Goal: Information Seeking & Learning: Understand process/instructions

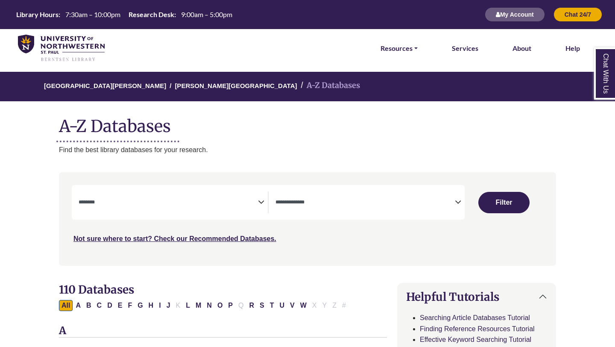
select select "Database Subject Filter"
select select "Database Types Filter"
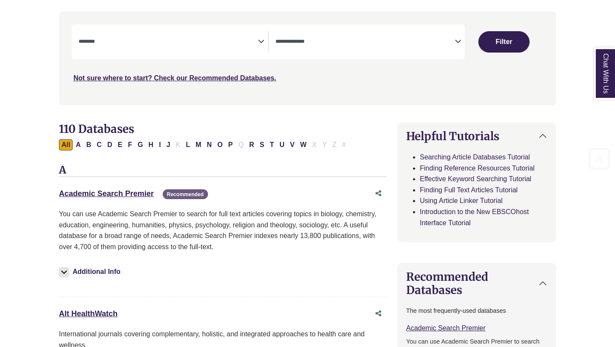
scroll to position [200, 0]
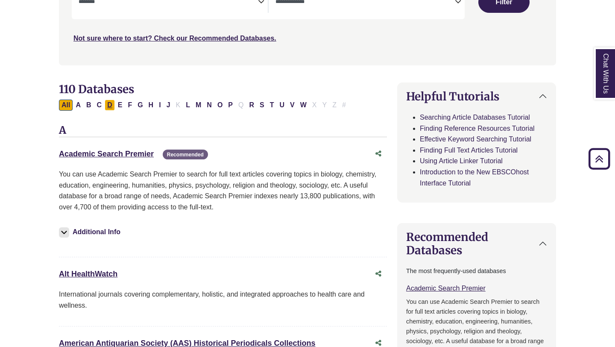
click at [111, 106] on button "D" at bounding box center [110, 104] width 10 height 11
select select "Database Subject Filter"
select select "Database Types Filter"
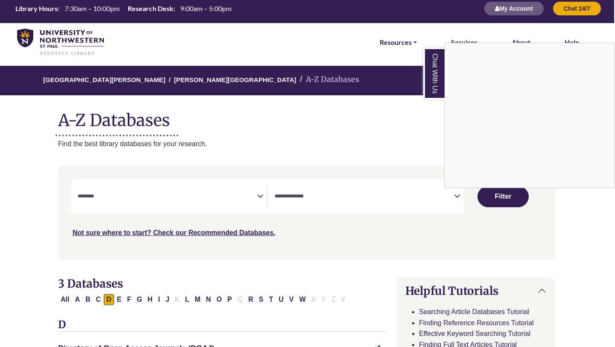
scroll to position [4, 1]
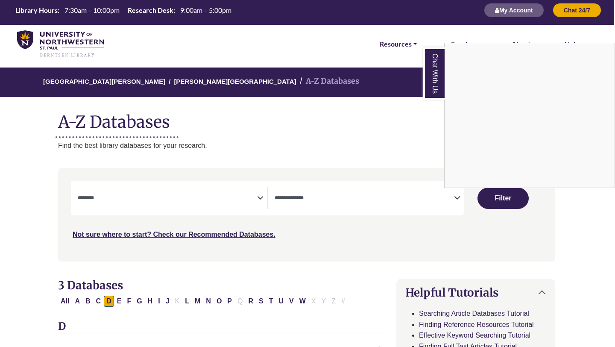
click at [256, 195] on div "Chat With Us" at bounding box center [307, 173] width 615 height 347
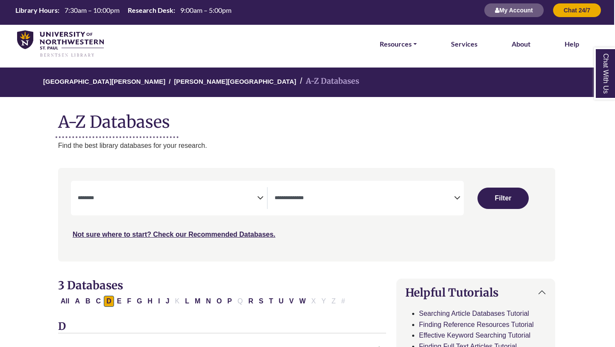
click at [260, 197] on icon "Search filters" at bounding box center [260, 196] width 6 height 13
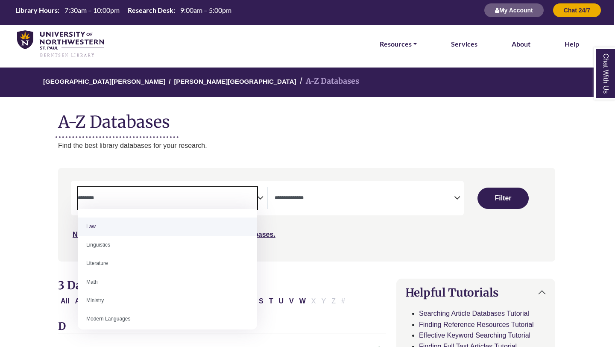
scroll to position [460, 0]
select select "******"
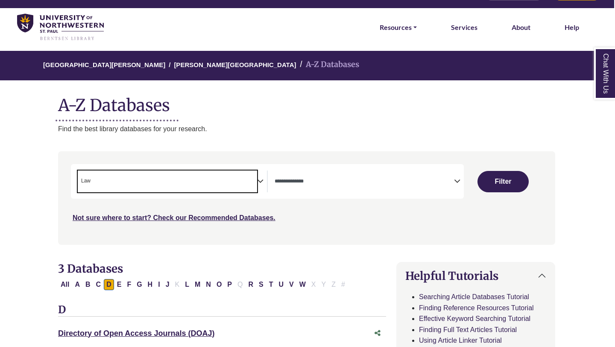
scroll to position [24, 1]
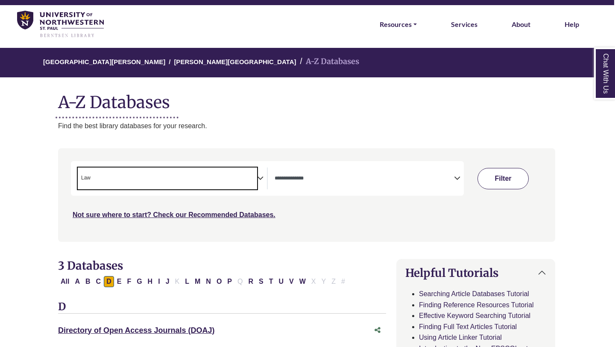
click at [492, 183] on button "Filter" at bounding box center [502, 178] width 51 height 21
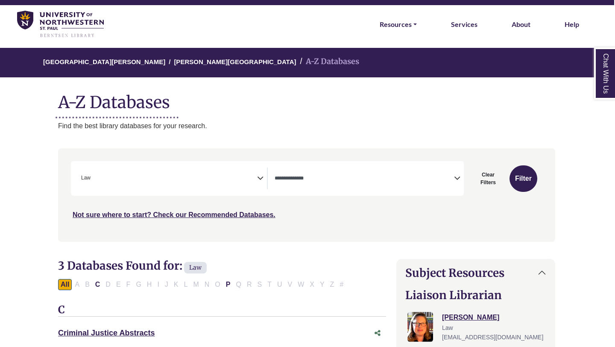
click at [452, 182] on span "Search filters" at bounding box center [363, 178] width 179 height 22
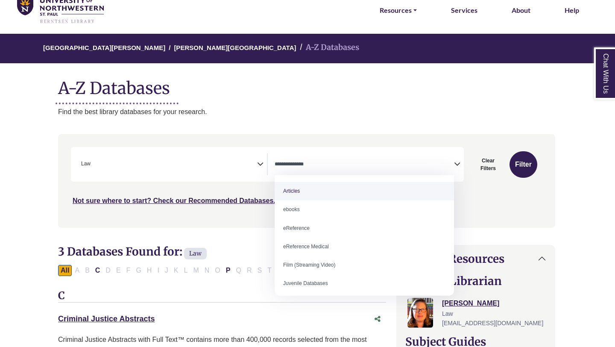
select select "*****"
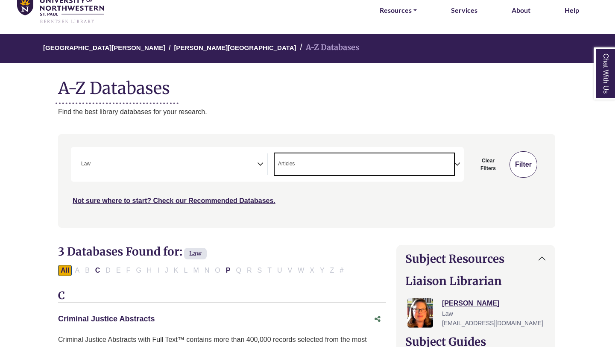
click at [517, 159] on button "Filter" at bounding box center [523, 164] width 28 height 26
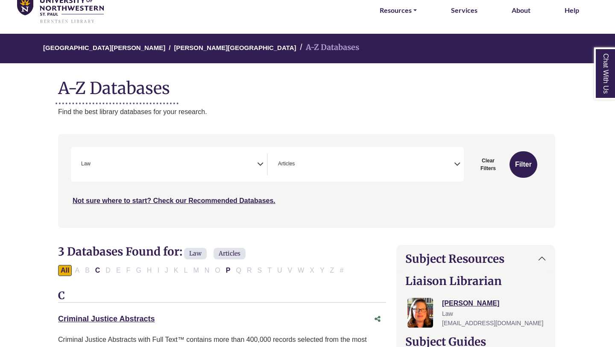
click at [455, 163] on icon "Search filters" at bounding box center [457, 162] width 6 height 13
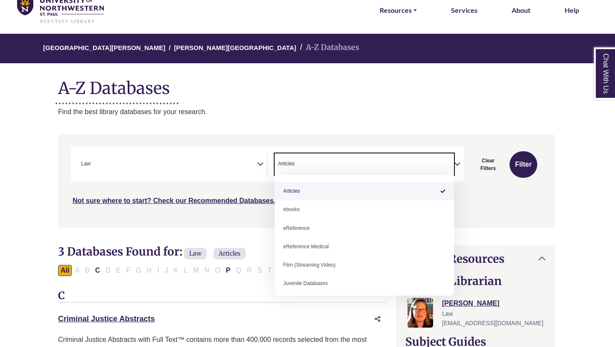
click at [478, 195] on div "***" at bounding box center [306, 176] width 471 height 59
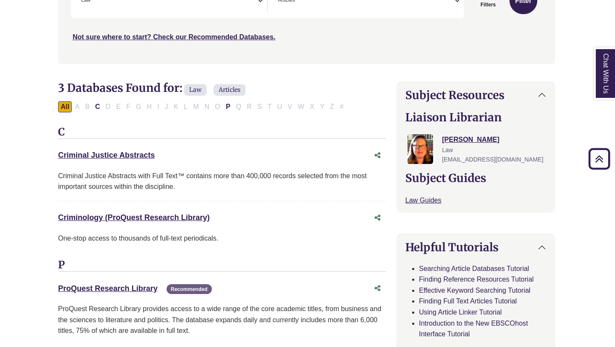
scroll to position [200, 1]
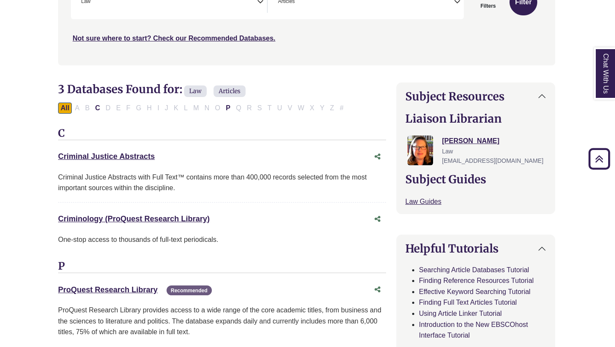
click at [110, 107] on div "All A B C D E F G H I J K L M N O P Q R S T U V W X Y Z #" at bounding box center [202, 107] width 288 height 7
click at [109, 107] on div "All A B C D E F G H I J K L M N O P Q R S T U V W X Y Z #" at bounding box center [202, 107] width 288 height 7
click at [68, 108] on button "All" at bounding box center [65, 107] width 14 height 11
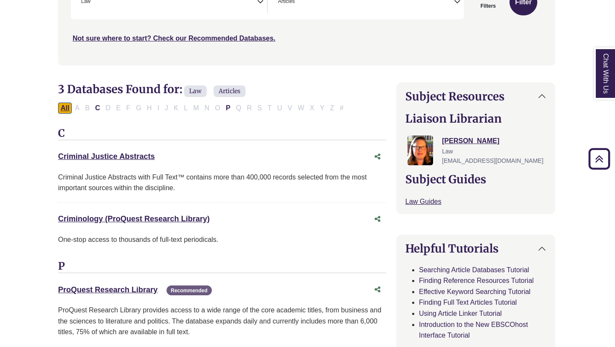
click at [67, 110] on button "All" at bounding box center [65, 107] width 14 height 11
click at [60, 106] on button "All" at bounding box center [65, 107] width 14 height 11
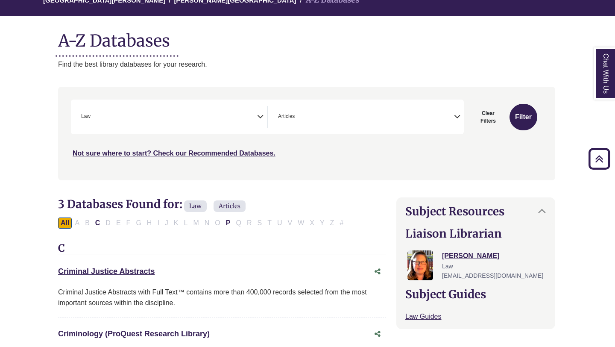
scroll to position [23, 1]
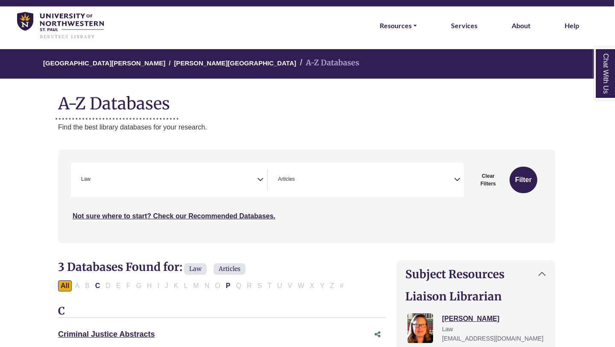
click at [245, 177] on span "× Law" at bounding box center [167, 180] width 179 height 22
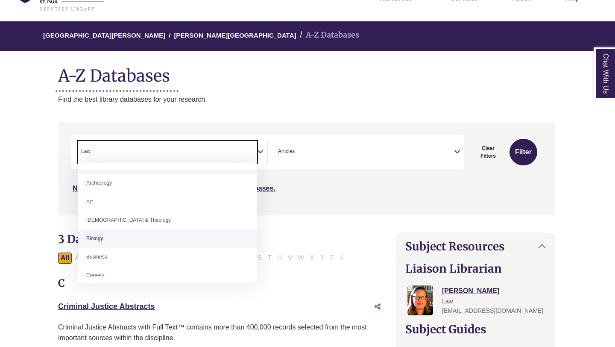
scroll to position [0, 0]
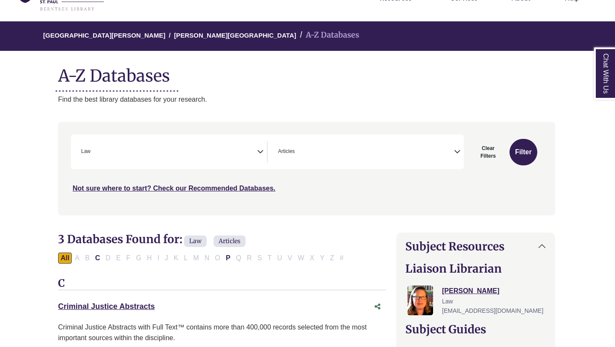
click at [323, 207] on div "Search filters" at bounding box center [306, 168] width 487 height 86
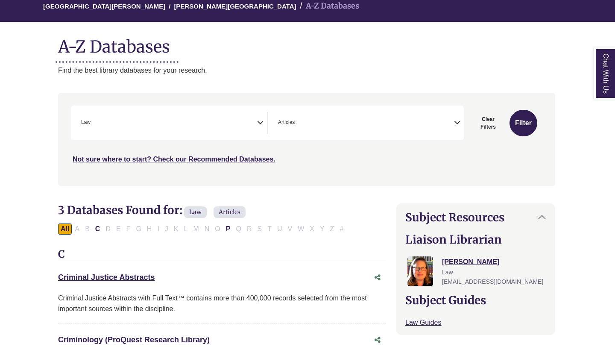
scroll to position [81, 1]
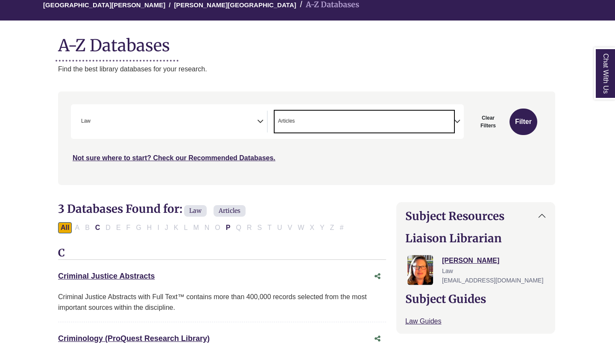
click at [366, 122] on span "× Articles" at bounding box center [363, 122] width 179 height 22
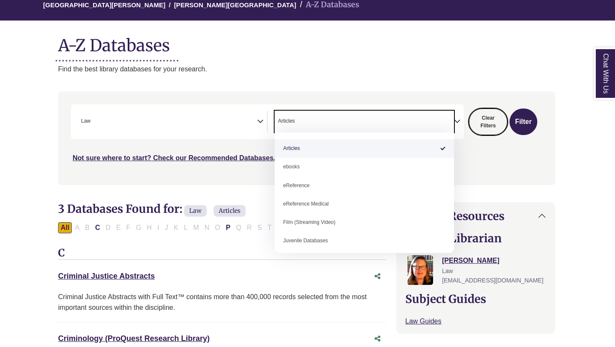
click at [484, 121] on button "Clear Filters" at bounding box center [488, 121] width 38 height 26
select select "Database Subject Filter"
select select "Database Types Filter"
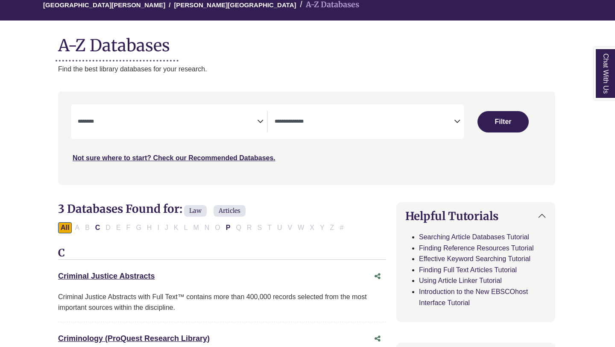
select select "Database Subject Filter"
select select "Database Types Filter"
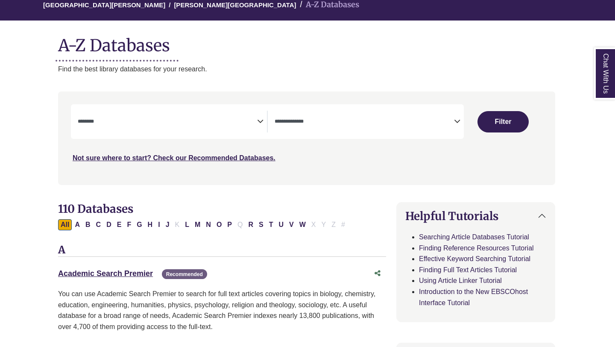
click at [259, 121] on icon "Search filters" at bounding box center [260, 120] width 6 height 13
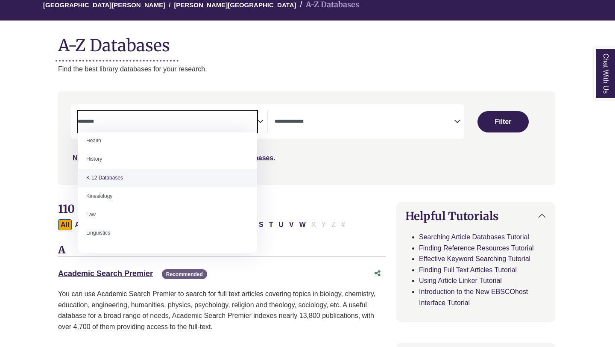
scroll to position [397, 0]
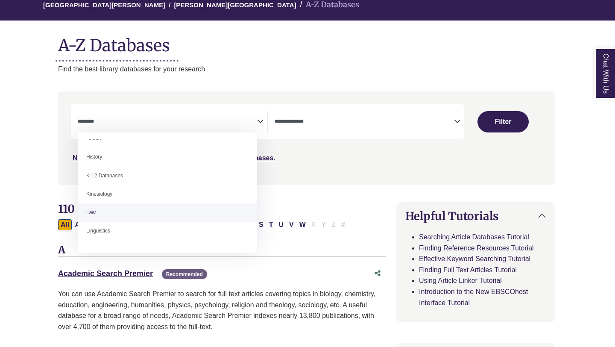
select select "******"
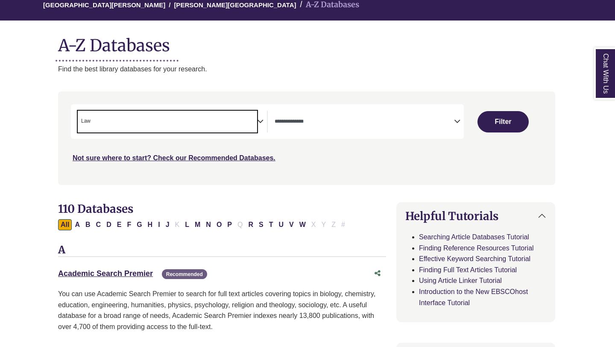
click at [335, 128] on span "Search filters" at bounding box center [363, 122] width 179 height 22
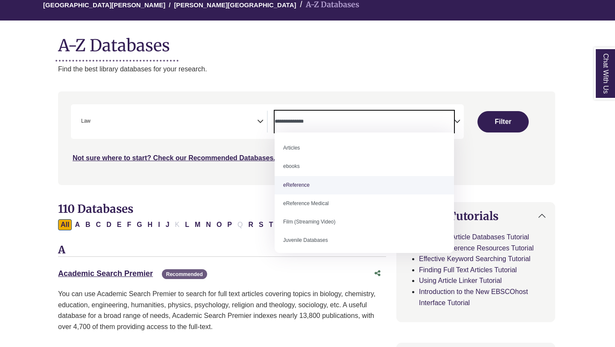
scroll to position [0, 0]
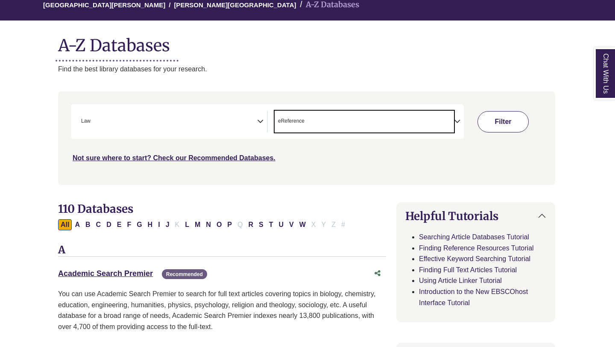
click at [488, 120] on button "Filter" at bounding box center [502, 121] width 51 height 21
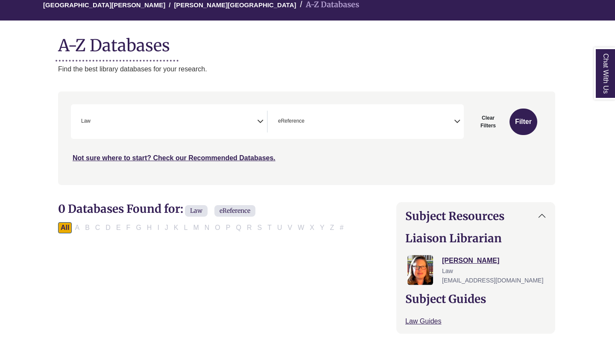
scroll to position [87, 1]
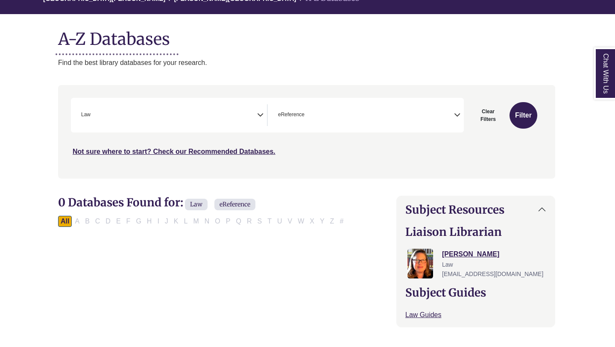
click at [434, 126] on div "**********" at bounding box center [267, 115] width 393 height 35
click at [451, 117] on span "× eReference" at bounding box center [363, 115] width 179 height 22
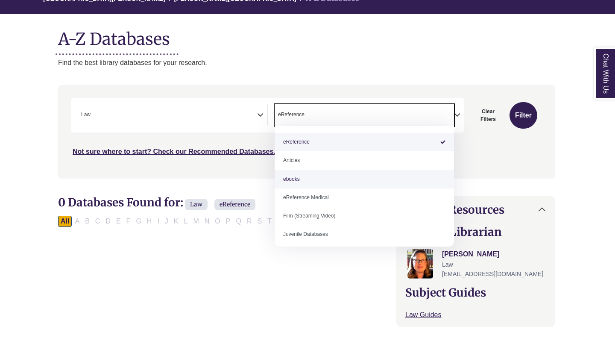
scroll to position [15, 0]
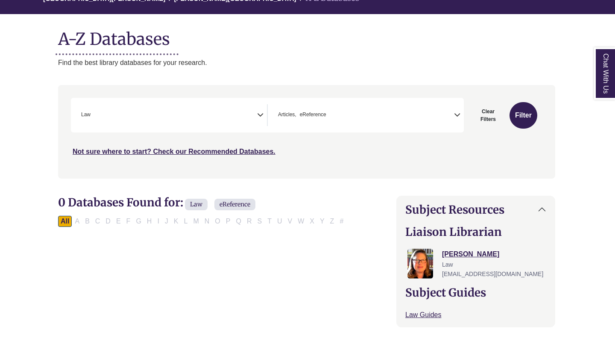
click at [535, 107] on div "Clear Filters Filter" at bounding box center [503, 115] width 68 height 26
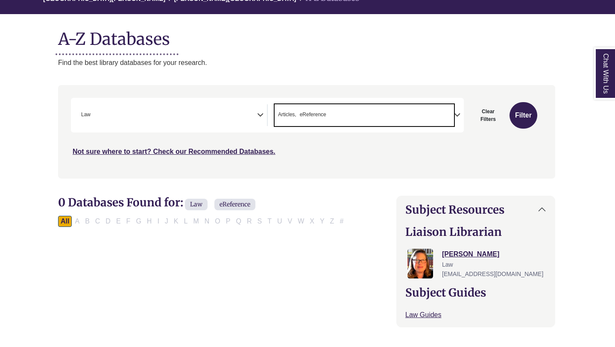
click at [449, 111] on span "× Articles × eReference" at bounding box center [363, 115] width 179 height 22
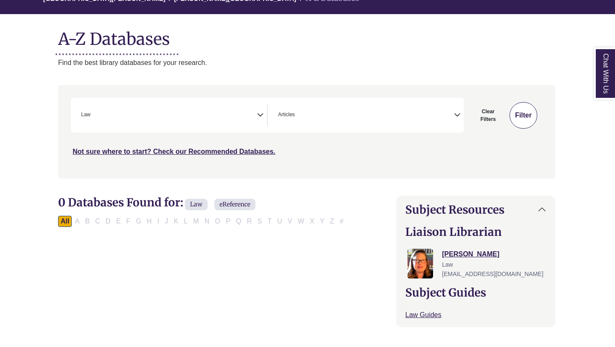
click at [529, 111] on button "Filter" at bounding box center [523, 115] width 28 height 26
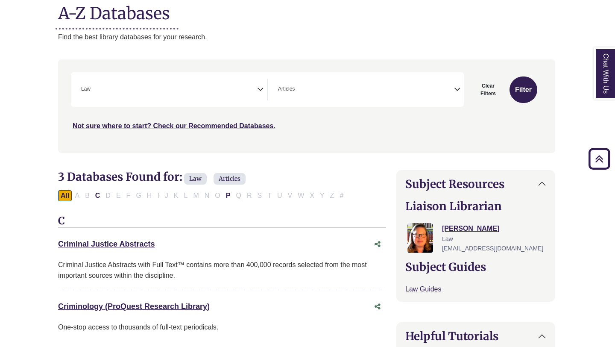
scroll to position [90, 1]
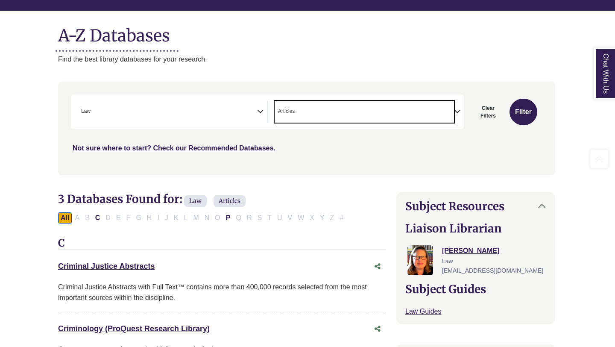
click at [452, 110] on span "× Articles" at bounding box center [363, 112] width 179 height 22
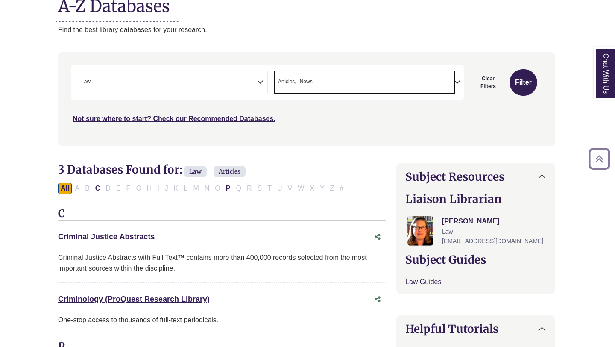
scroll to position [119, 1]
click at [518, 82] on button "Filter" at bounding box center [523, 83] width 28 height 26
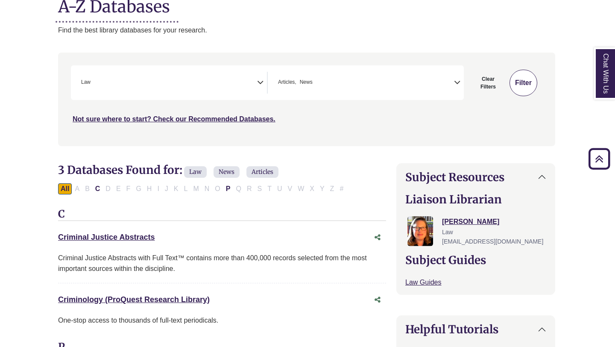
click at [526, 84] on button "Filter" at bounding box center [523, 83] width 28 height 26
click at [437, 80] on span "× Articles × News" at bounding box center [363, 83] width 179 height 22
click at [514, 81] on button "Filter" at bounding box center [523, 83] width 28 height 26
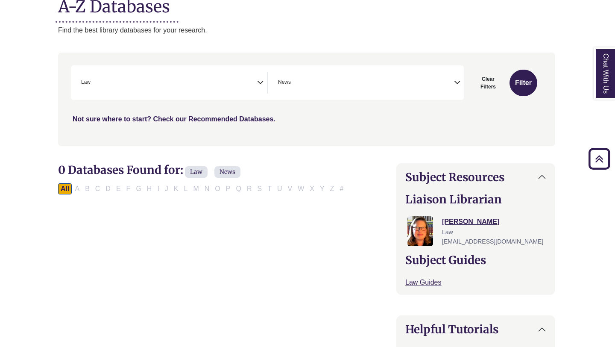
click at [432, 83] on span "× News" at bounding box center [363, 83] width 179 height 22
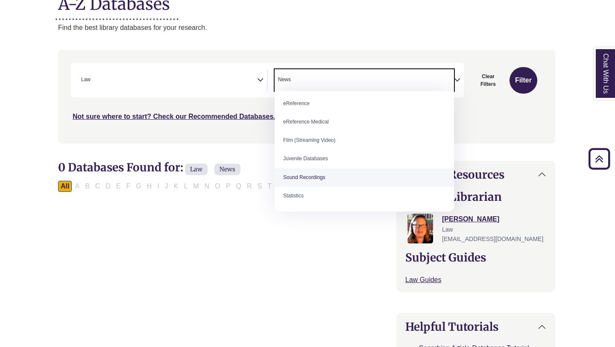
scroll to position [122, 0]
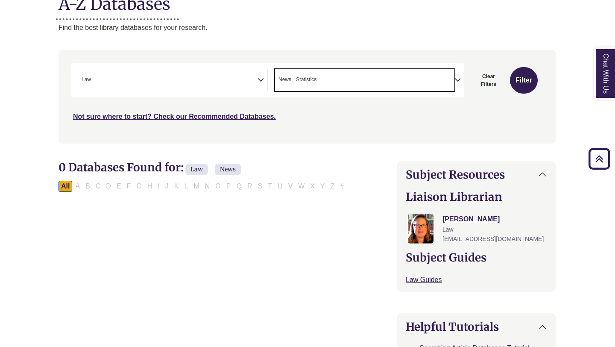
click at [292, 76] on ul "× News × Statistics" at bounding box center [296, 78] width 43 height 7
click at [529, 82] on button "Filter" at bounding box center [524, 80] width 28 height 26
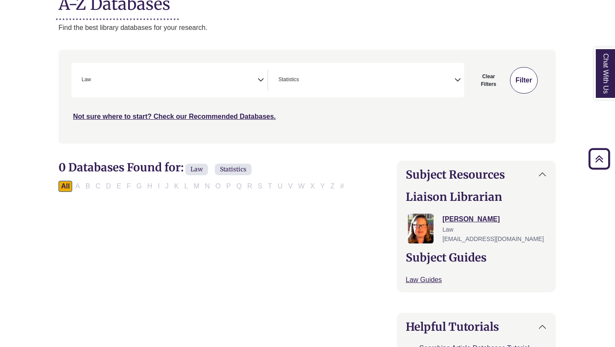
click at [524, 73] on button "Filter" at bounding box center [524, 80] width 28 height 26
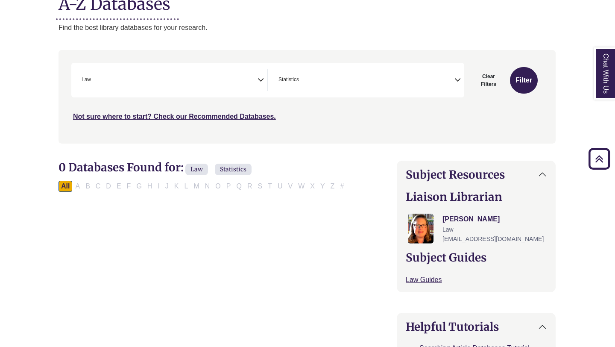
click at [452, 82] on span "× Statistics" at bounding box center [364, 80] width 179 height 22
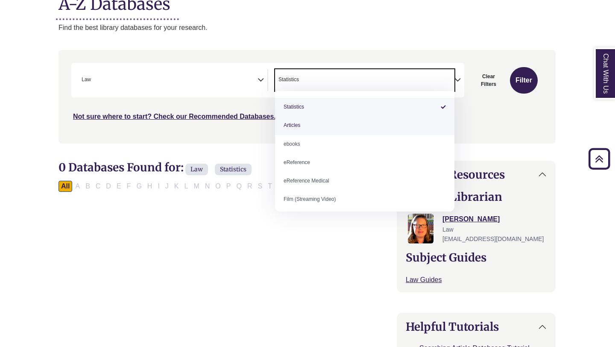
select select "*****"
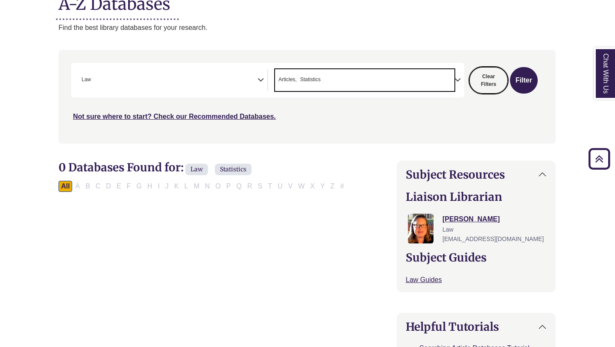
click at [482, 82] on button "Clear Filters" at bounding box center [488, 80] width 38 height 26
select select "Database Subject Filter"
select select "Database Types Filter"
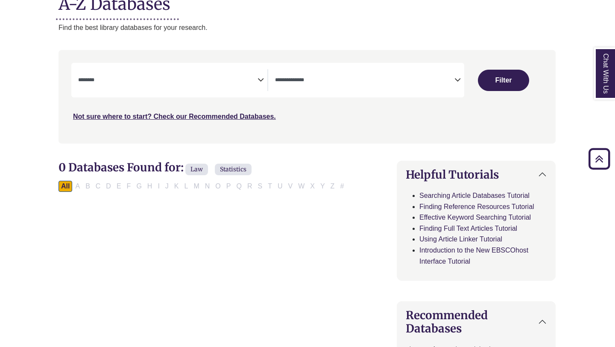
select select "Database Subject Filter"
select select "Database Types Filter"
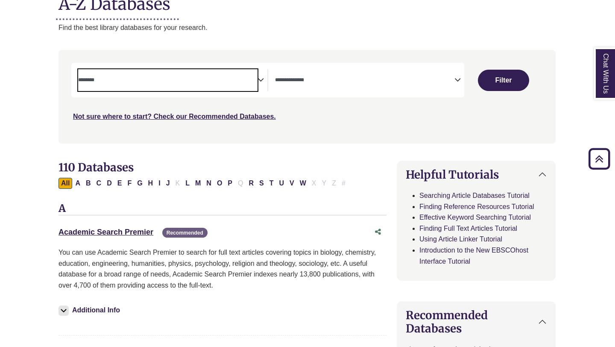
click at [229, 77] on textarea "Search" at bounding box center [167, 80] width 179 height 7
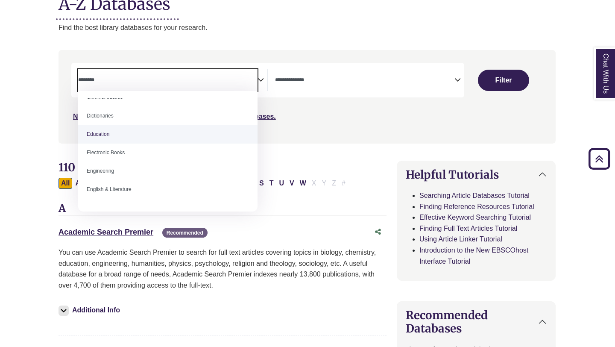
scroll to position [213, 0]
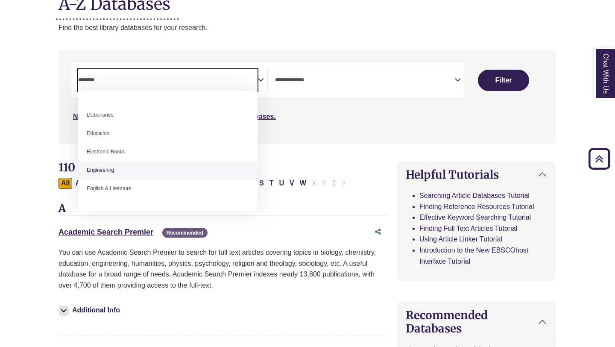
select select "******"
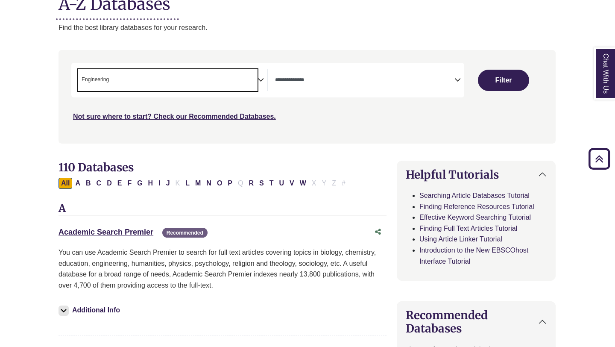
click at [358, 82] on textarea "Search" at bounding box center [364, 80] width 179 height 7
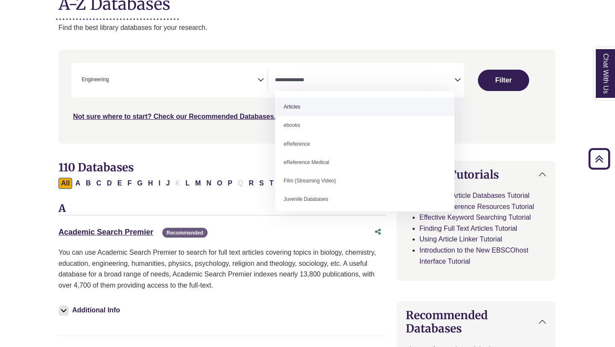
select select "*****"
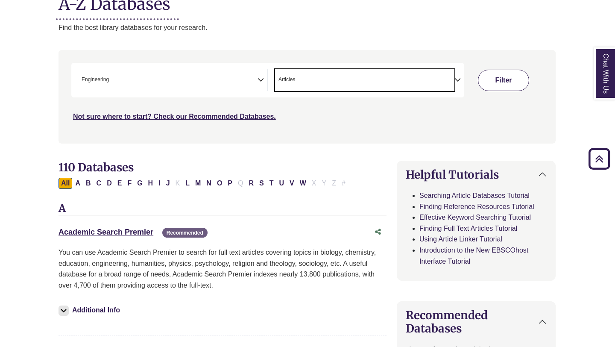
click at [500, 80] on button "Filter" at bounding box center [503, 80] width 51 height 21
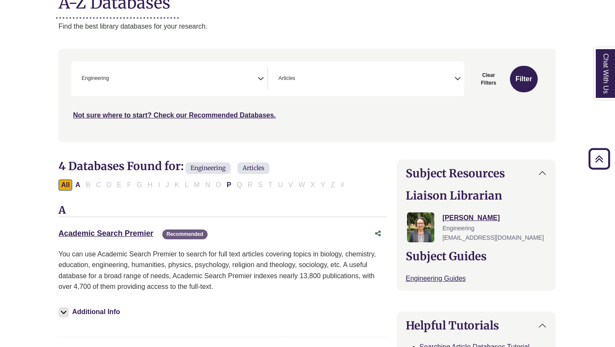
scroll to position [31, 0]
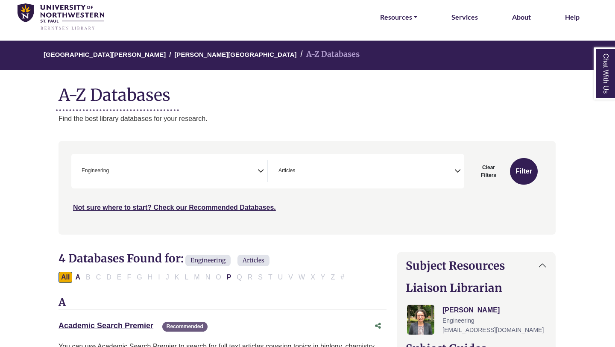
click at [445, 167] on span "× Articles" at bounding box center [364, 171] width 179 height 22
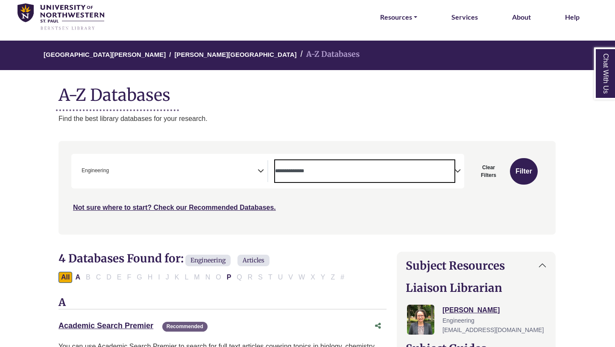
click at [404, 171] on textarea "Search" at bounding box center [364, 171] width 179 height 7
click at [526, 171] on button "Filter" at bounding box center [524, 171] width 28 height 26
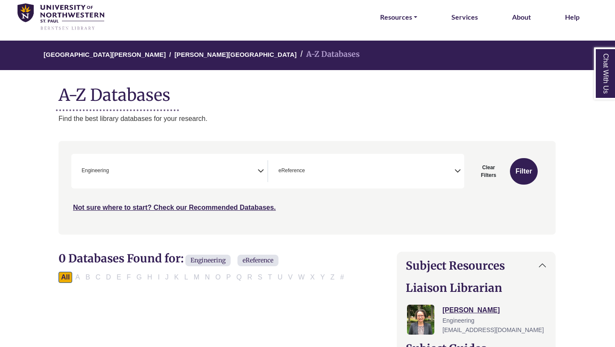
click at [456, 167] on icon "Search filters" at bounding box center [457, 169] width 6 height 13
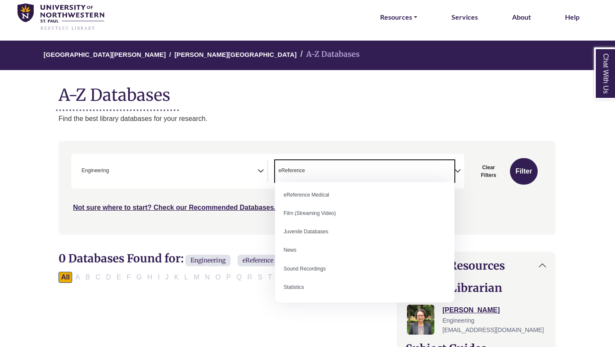
scroll to position [59, 0]
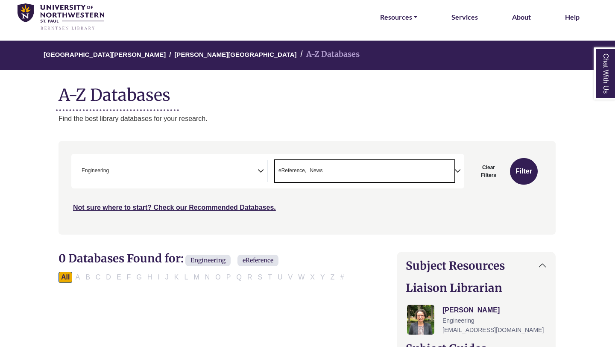
click at [430, 166] on span "× eReference × News" at bounding box center [364, 171] width 179 height 22
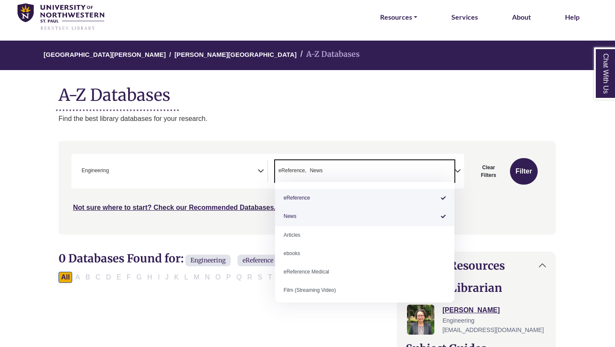
select select "*****"
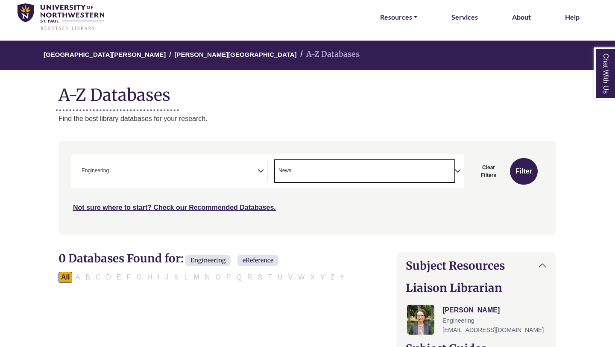
click at [534, 181] on div "Clear Filters Filter" at bounding box center [503, 171] width 68 height 26
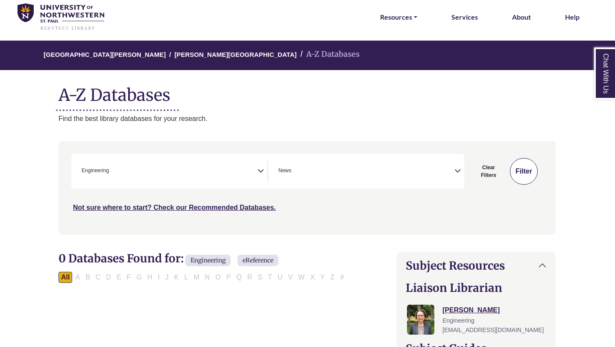
click at [522, 175] on button "Filter" at bounding box center [524, 171] width 28 height 26
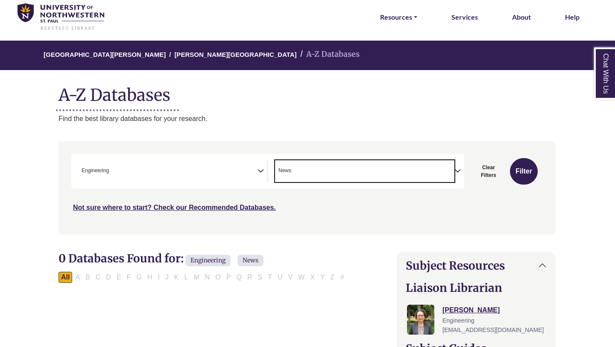
click at [452, 167] on span "× News" at bounding box center [364, 171] width 179 height 22
click at [430, 172] on textarea "Search" at bounding box center [364, 171] width 179 height 7
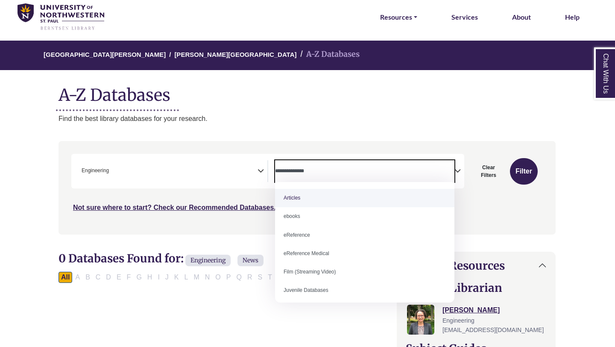
select select "*****"
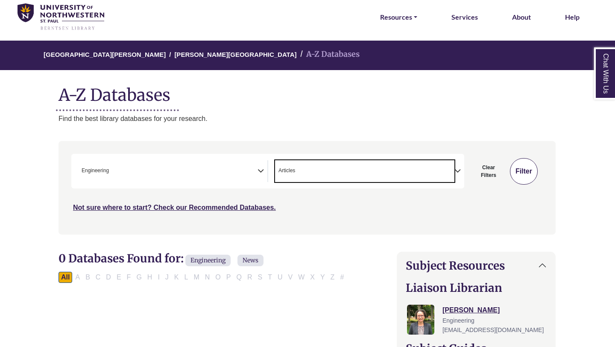
click at [527, 174] on button "Filter" at bounding box center [524, 171] width 28 height 26
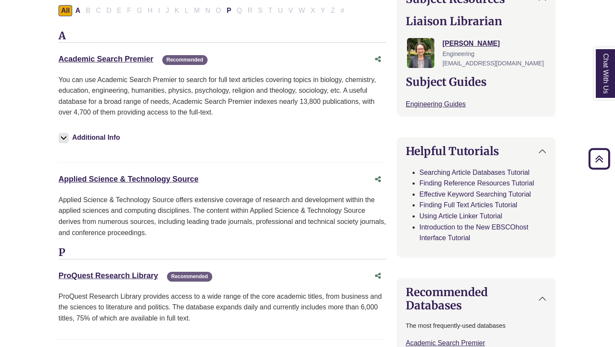
scroll to position [294, 0]
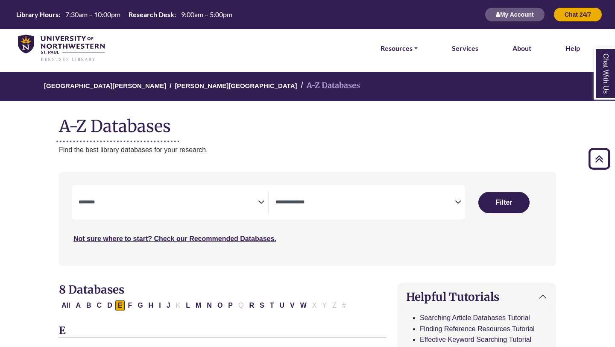
select select "Database Subject Filter"
select select "Database Types Filter"
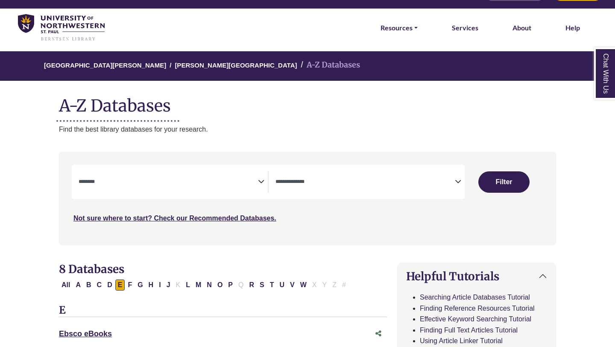
scroll to position [72, 0]
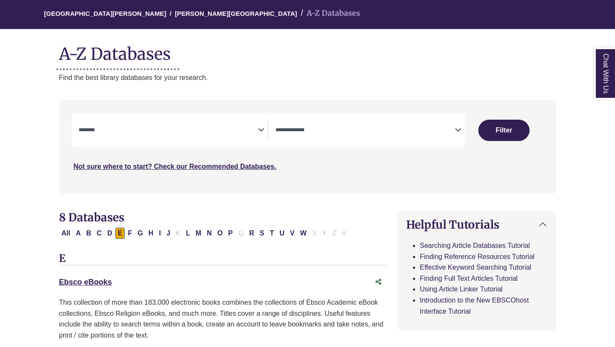
click at [254, 129] on textarea "Search" at bounding box center [168, 130] width 179 height 7
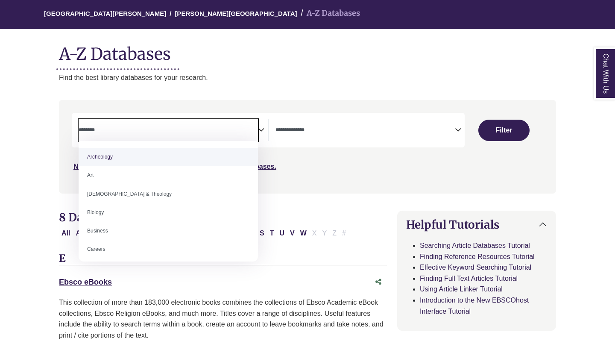
click at [262, 129] on icon "Search filters" at bounding box center [261, 128] width 6 height 13
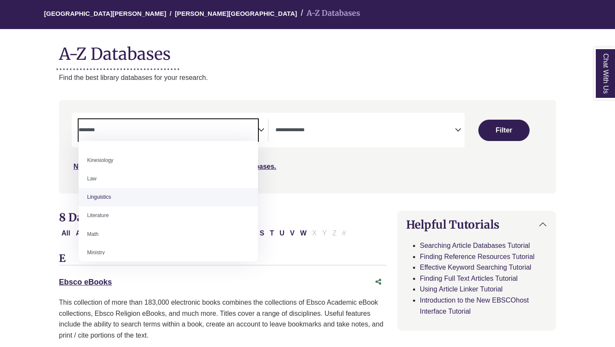
scroll to position [440, 0]
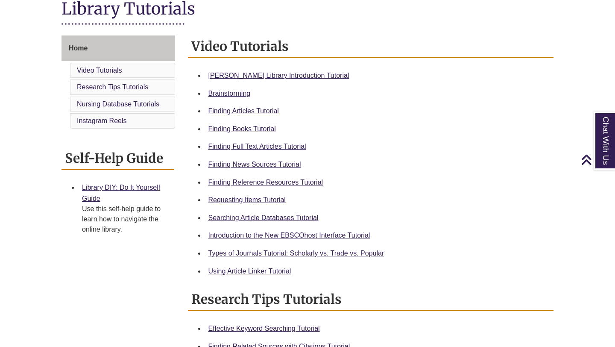
scroll to position [210, 0]
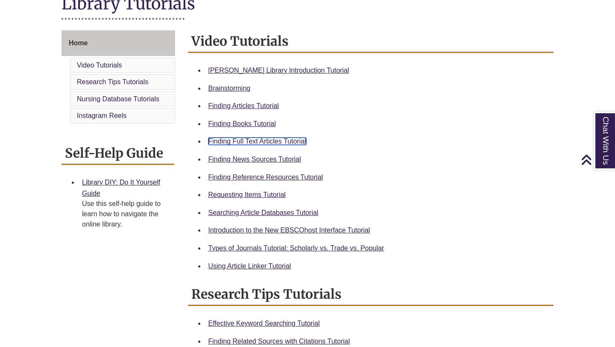
click at [276, 140] on link "Finding Full Text Articles Tutorial" at bounding box center [257, 140] width 98 height 7
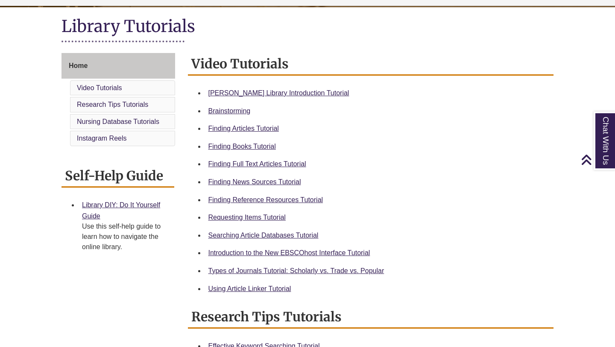
scroll to position [186, 0]
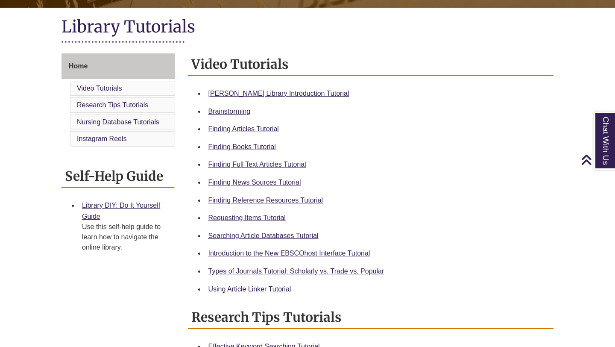
click at [274, 282] on li "Using Article Linker Tutorial" at bounding box center [377, 289] width 345 height 18
click at [274, 283] on li "Using Article Linker Tutorial" at bounding box center [377, 289] width 345 height 18
click at [274, 290] on link "Using Article Linker Tutorial" at bounding box center [249, 288] width 83 height 7
